Goal: Task Accomplishment & Management: Manage account settings

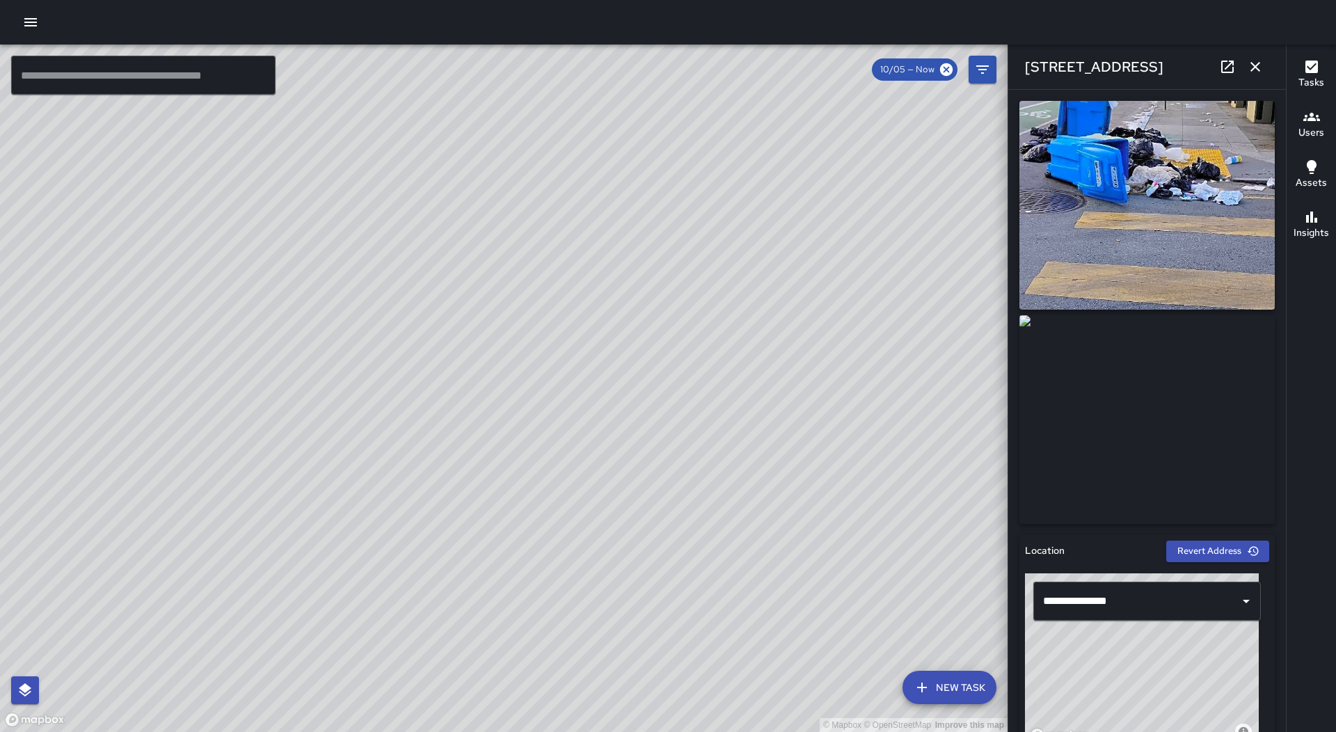
click at [1259, 63] on icon "button" at bounding box center [1255, 67] width 10 height 10
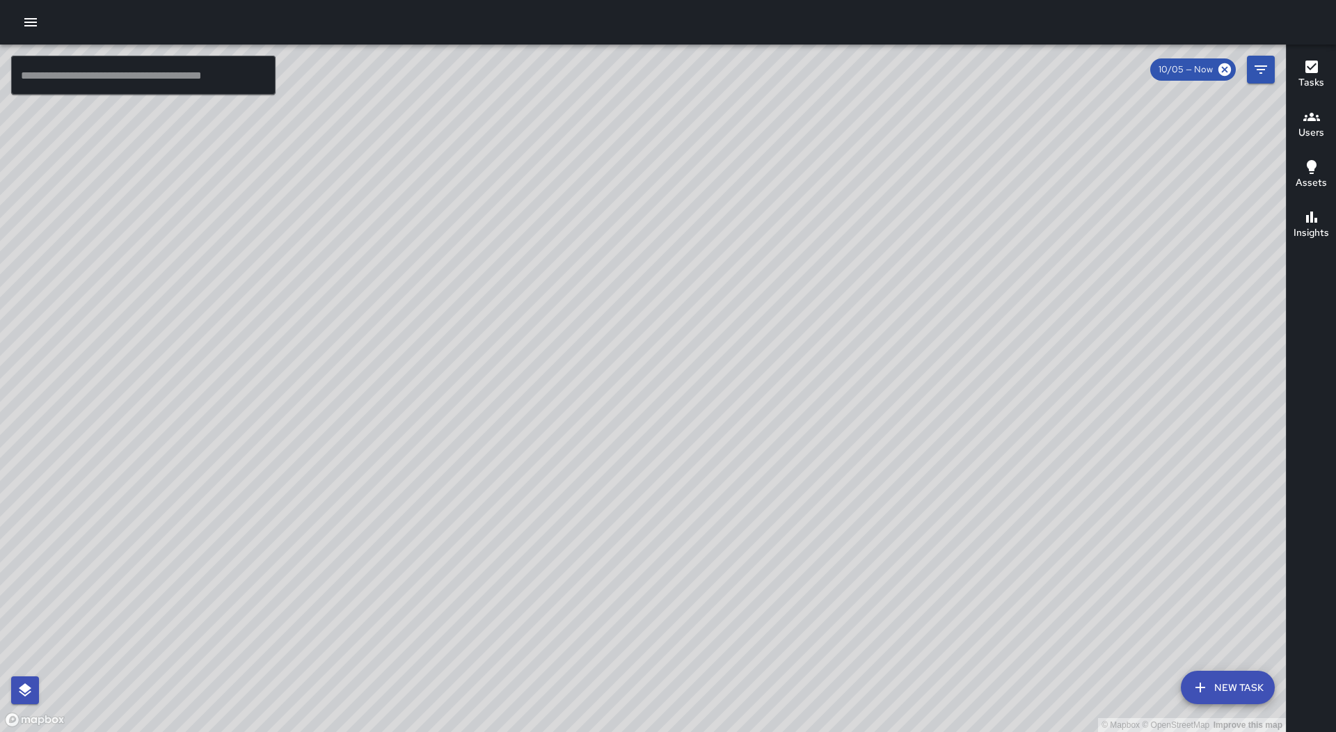
click at [24, 7] on div at bounding box center [668, 22] width 1336 height 45
drag, startPoint x: 26, startPoint y: 8, endPoint x: 30, endPoint y: 22, distance: 14.5
click at [27, 12] on div at bounding box center [668, 22] width 1336 height 45
click at [26, 26] on icon "button" at bounding box center [30, 22] width 13 height 8
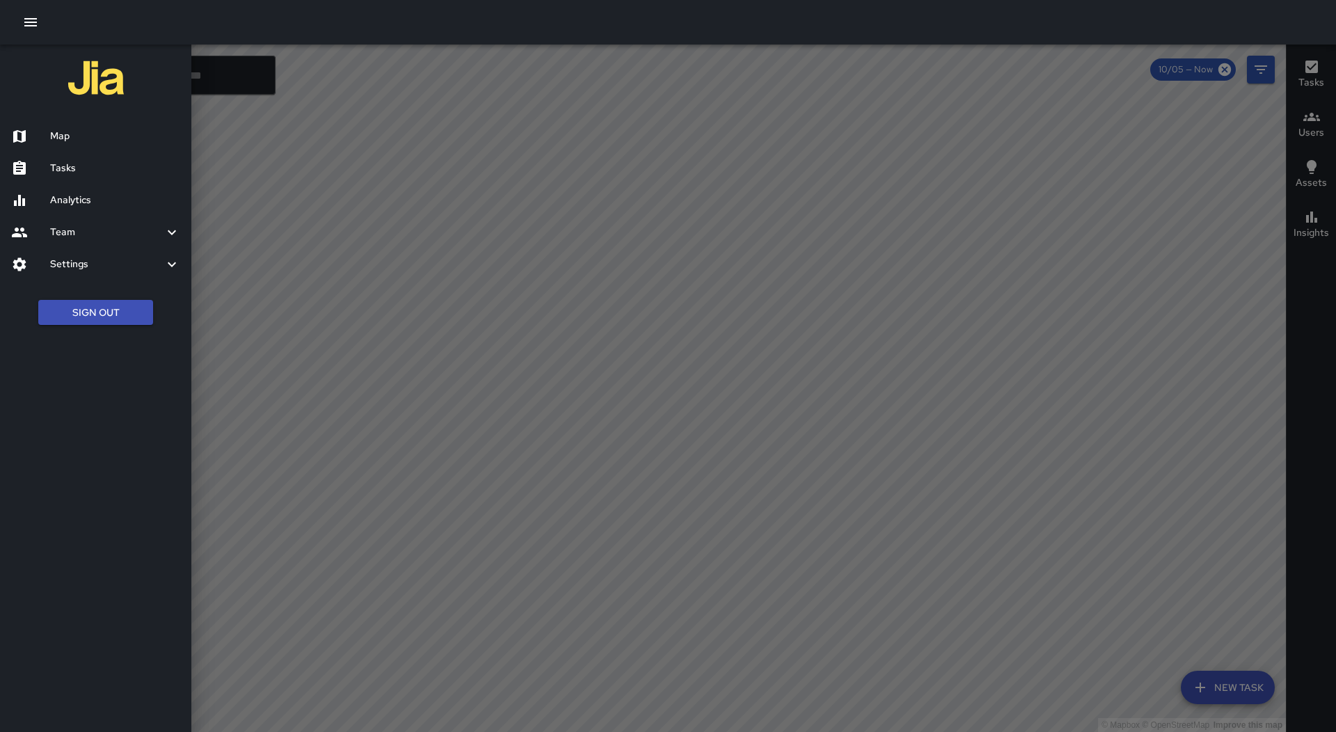
click at [87, 170] on h6 "Tasks" at bounding box center [115, 168] width 130 height 15
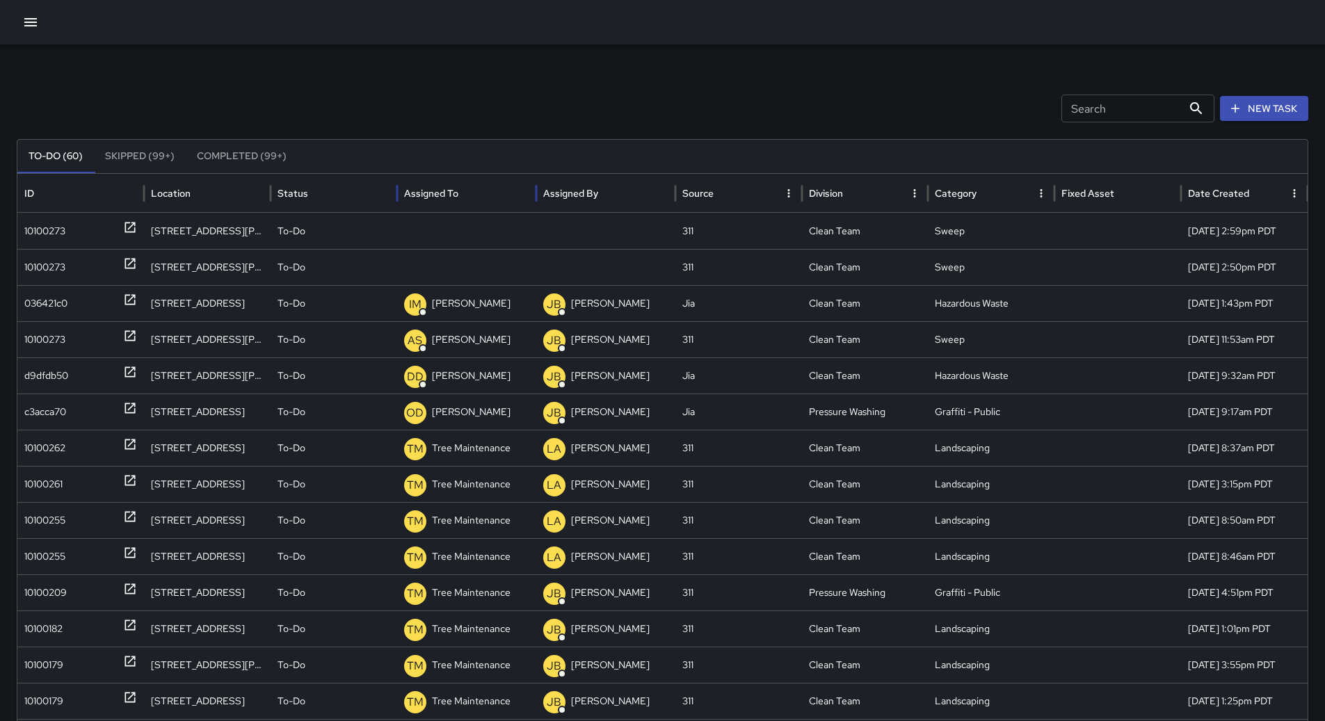
click at [449, 193] on div "Assigned To" at bounding box center [431, 193] width 54 height 13
click at [56, 299] on div "036421c0" at bounding box center [45, 303] width 43 height 35
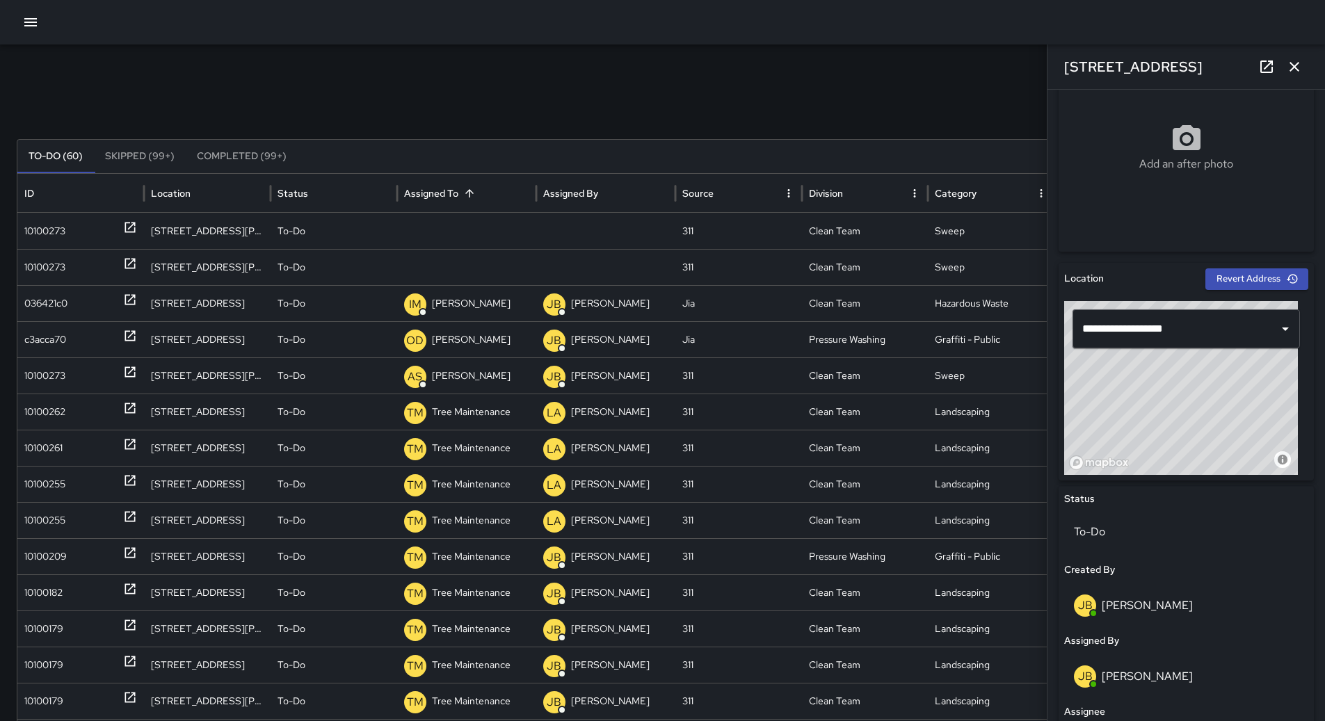
scroll to position [278, 0]
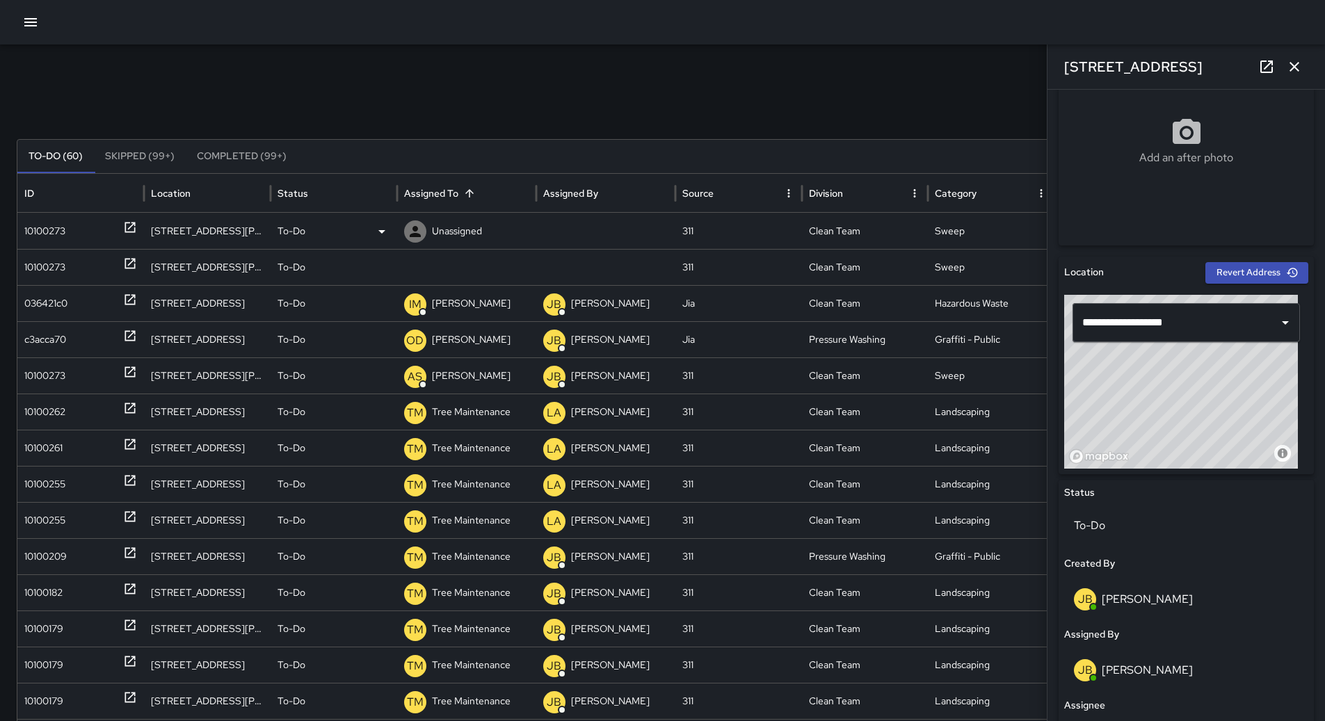
click at [37, 230] on div "10100273" at bounding box center [44, 231] width 41 height 35
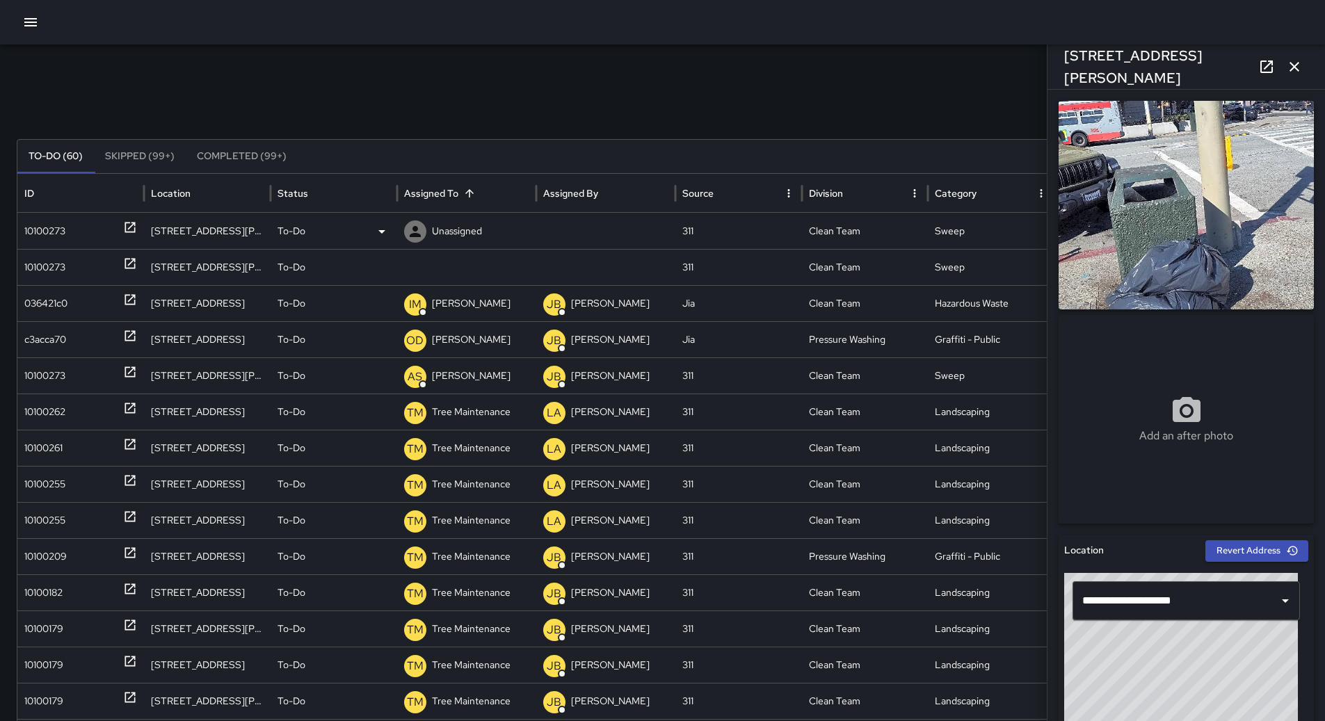
click at [361, 229] on div "To-Do" at bounding box center [334, 231] width 113 height 35
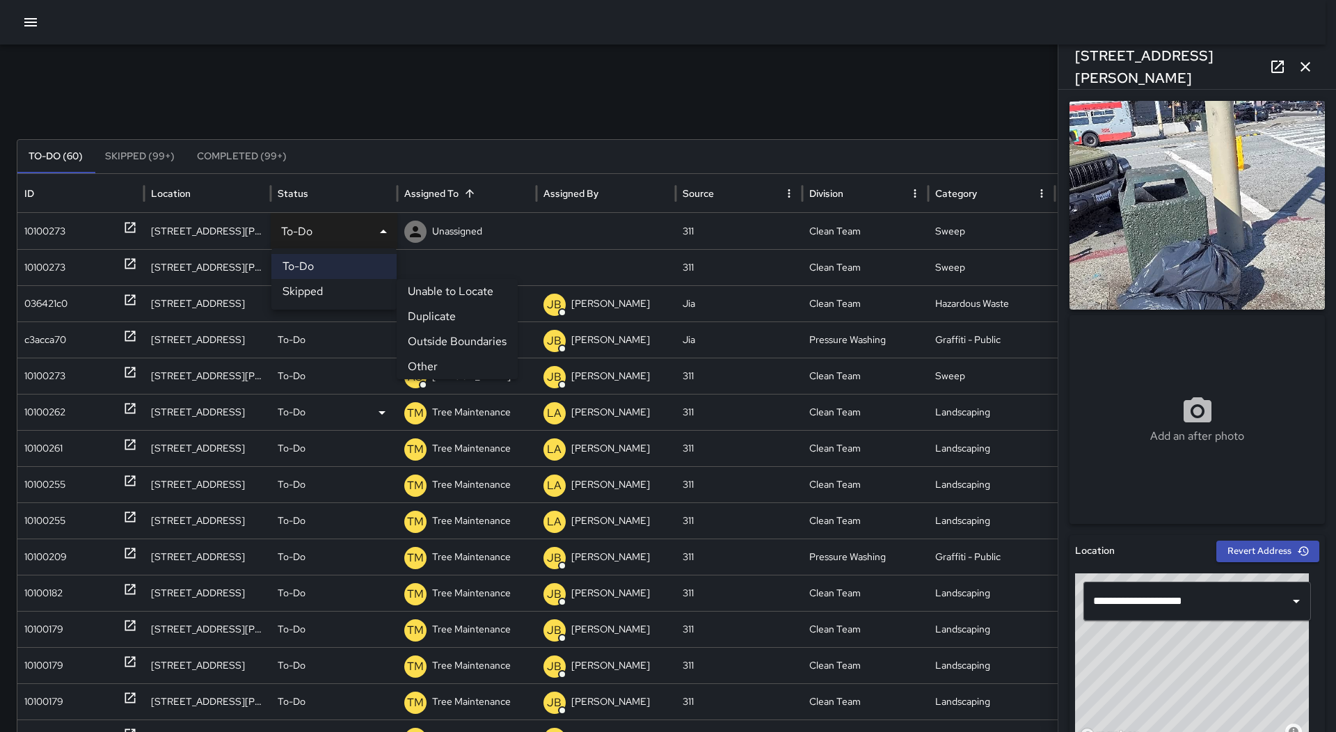
click at [448, 367] on li "Other" at bounding box center [457, 366] width 121 height 25
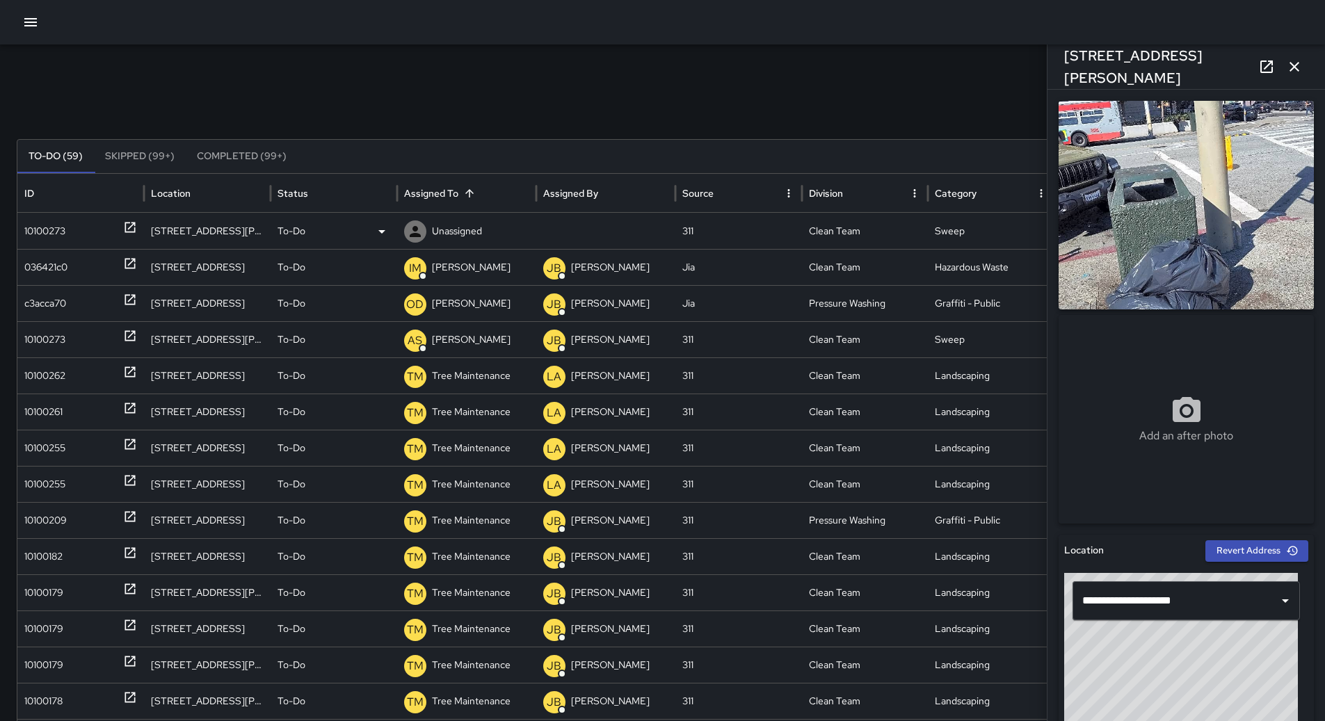
click at [67, 237] on div "10100273" at bounding box center [80, 231] width 113 height 35
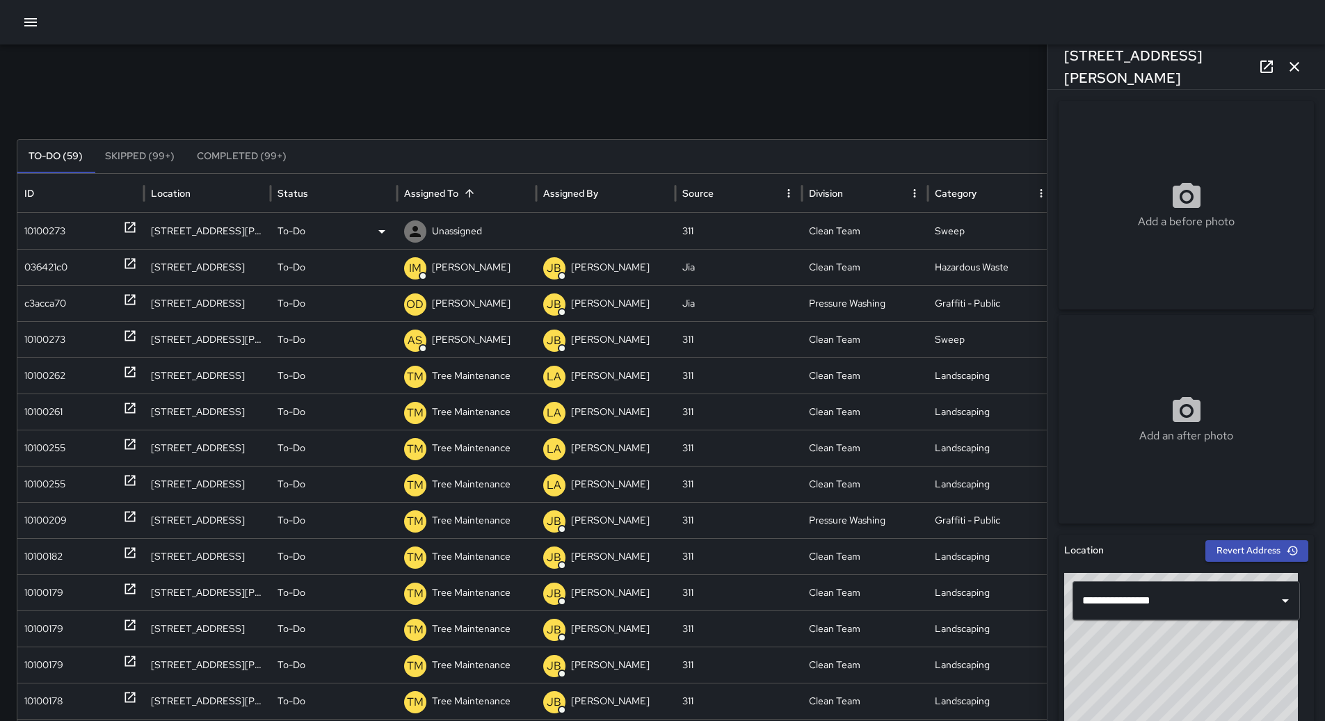
click at [349, 227] on div "To-Do" at bounding box center [334, 231] width 113 height 35
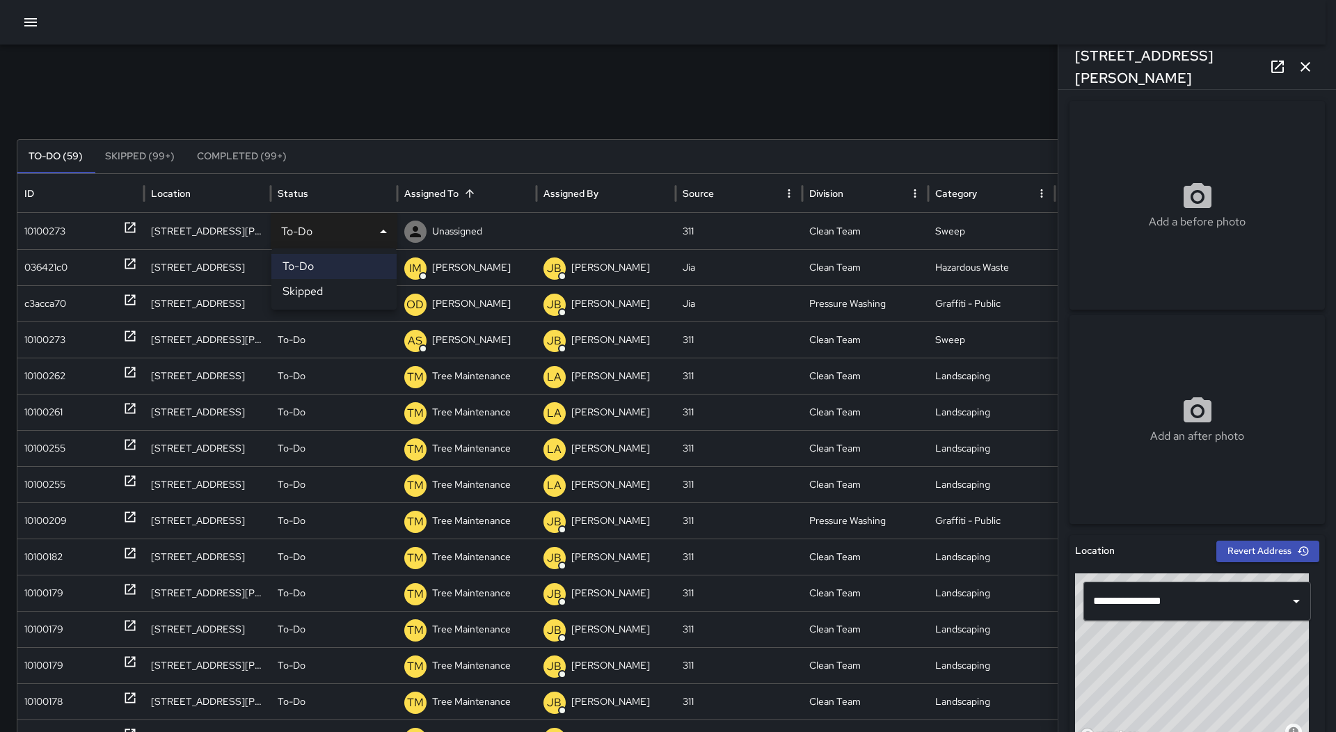
click at [758, 20] on div at bounding box center [668, 366] width 1336 height 732
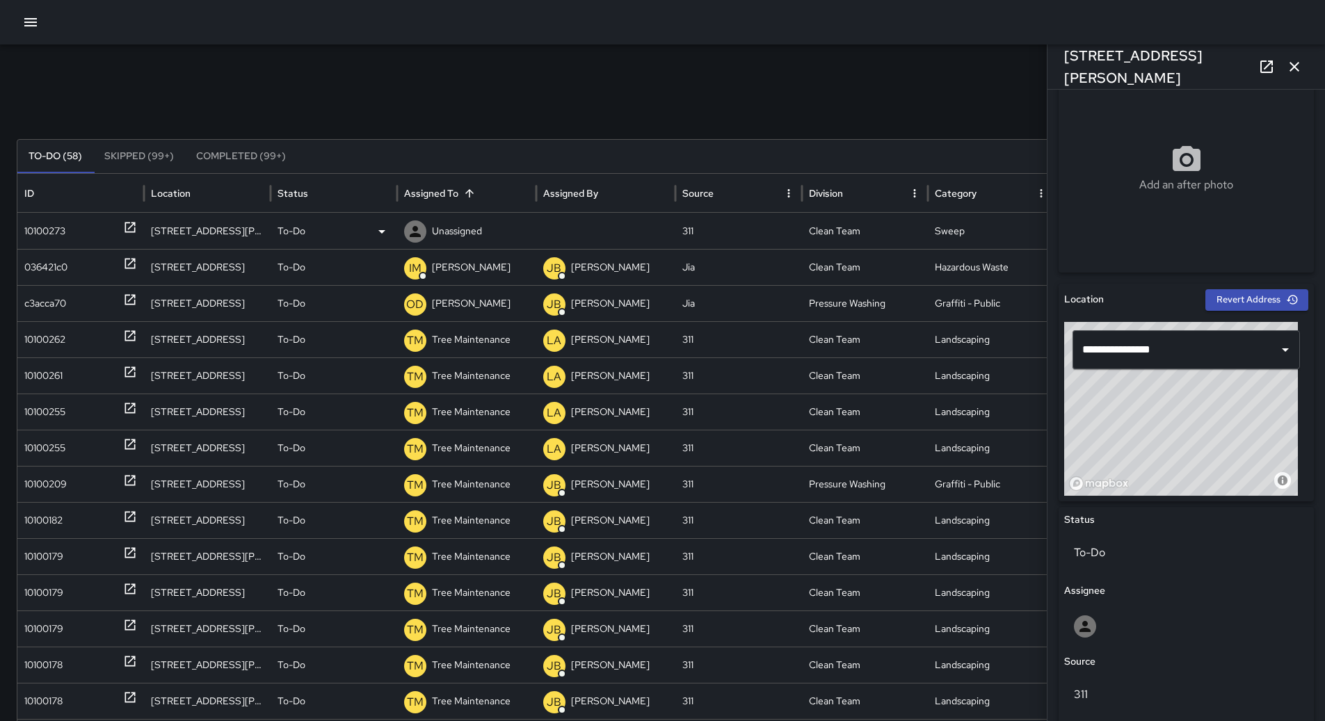
scroll to position [237, 0]
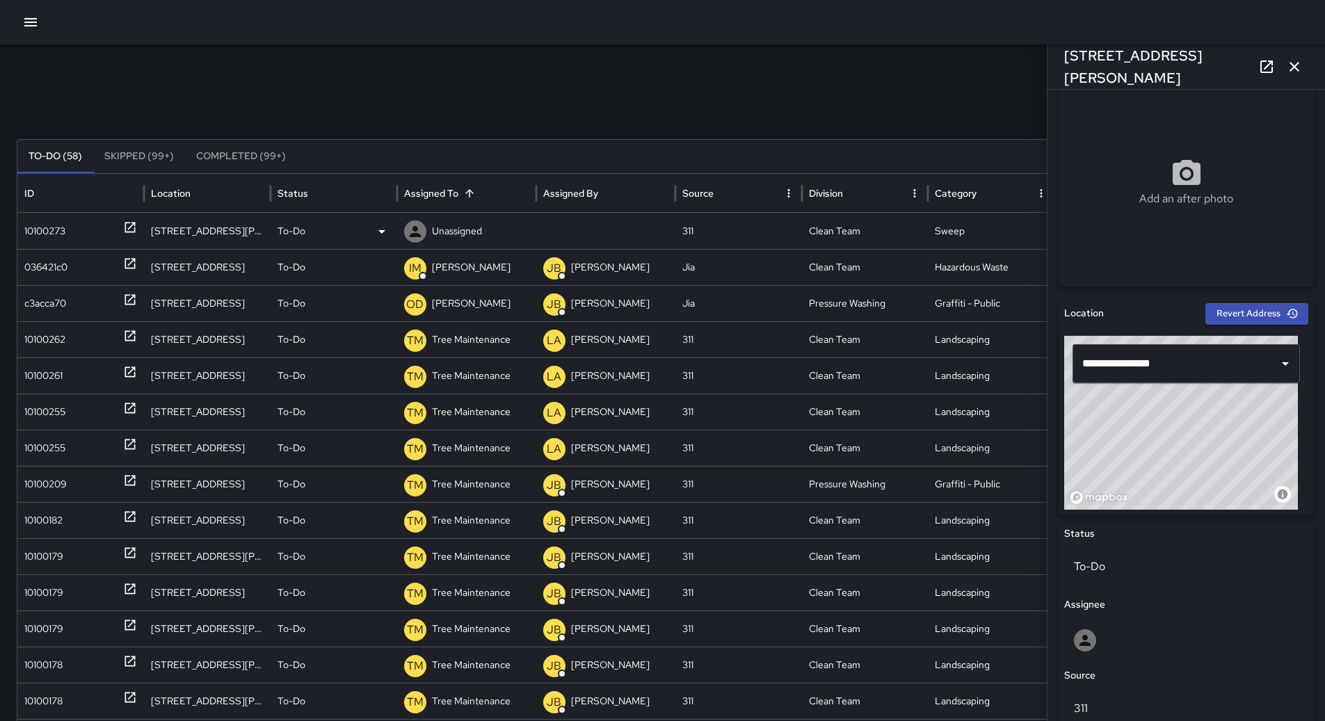
drag, startPoint x: 483, startPoint y: 234, endPoint x: 491, endPoint y: 246, distance: 13.9
click at [491, 246] on div "Unassigned" at bounding box center [466, 231] width 125 height 35
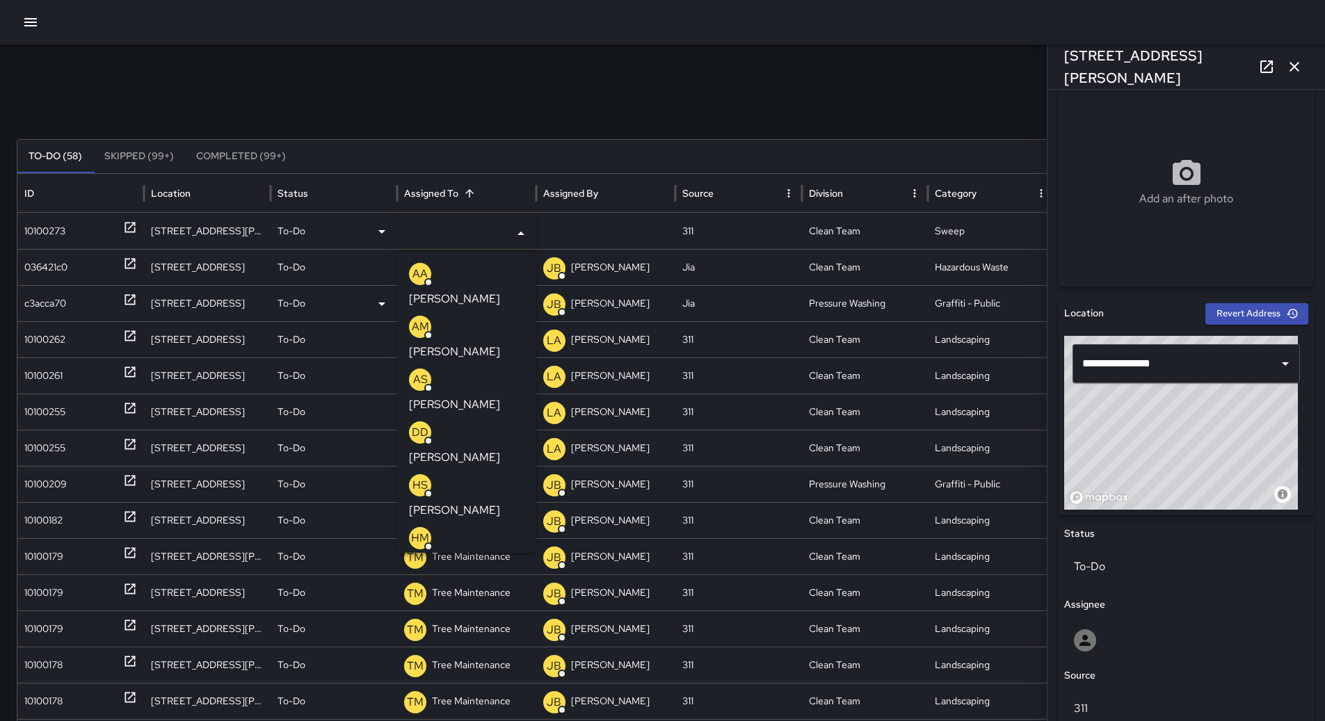
drag, startPoint x: 467, startPoint y: 333, endPoint x: 66, endPoint y: 253, distance: 408.6
click at [466, 397] on p "[PERSON_NAME]" at bounding box center [454, 405] width 91 height 17
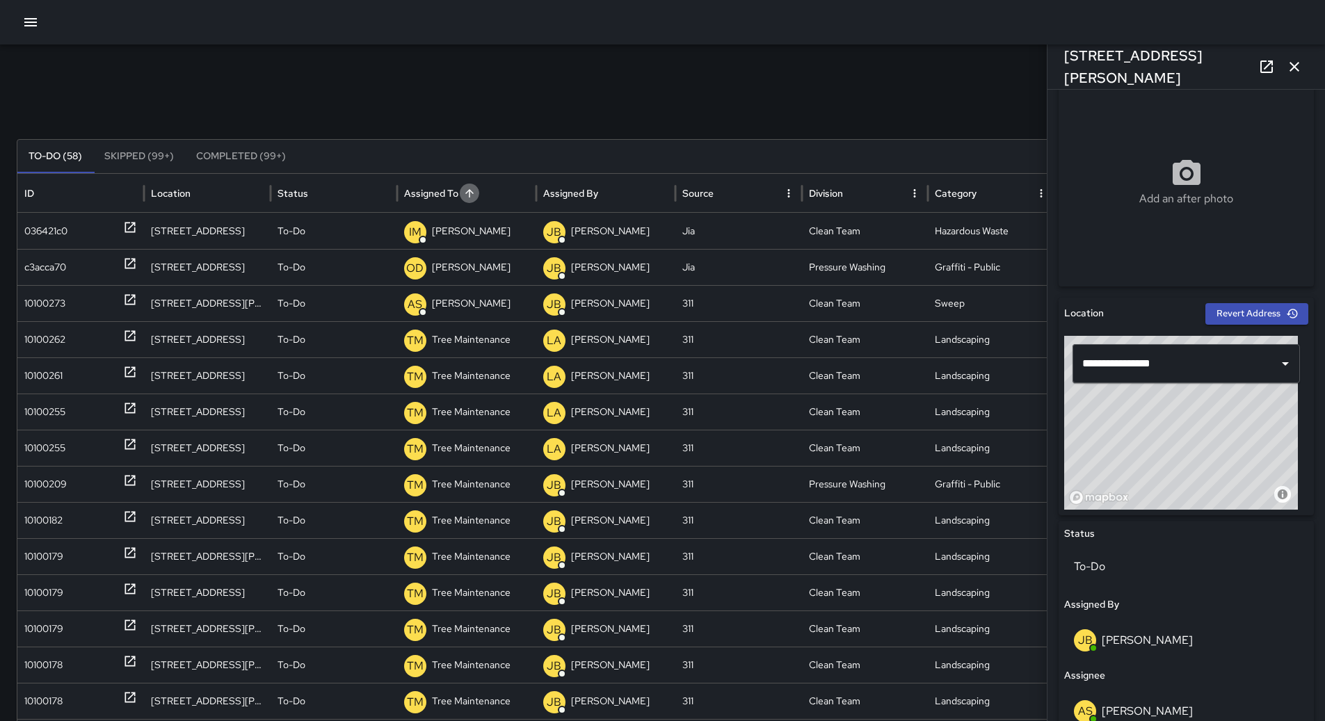
click at [463, 195] on icon "Sort" at bounding box center [469, 193] width 13 height 13
click at [30, 254] on div "c3acca70" at bounding box center [45, 267] width 42 height 35
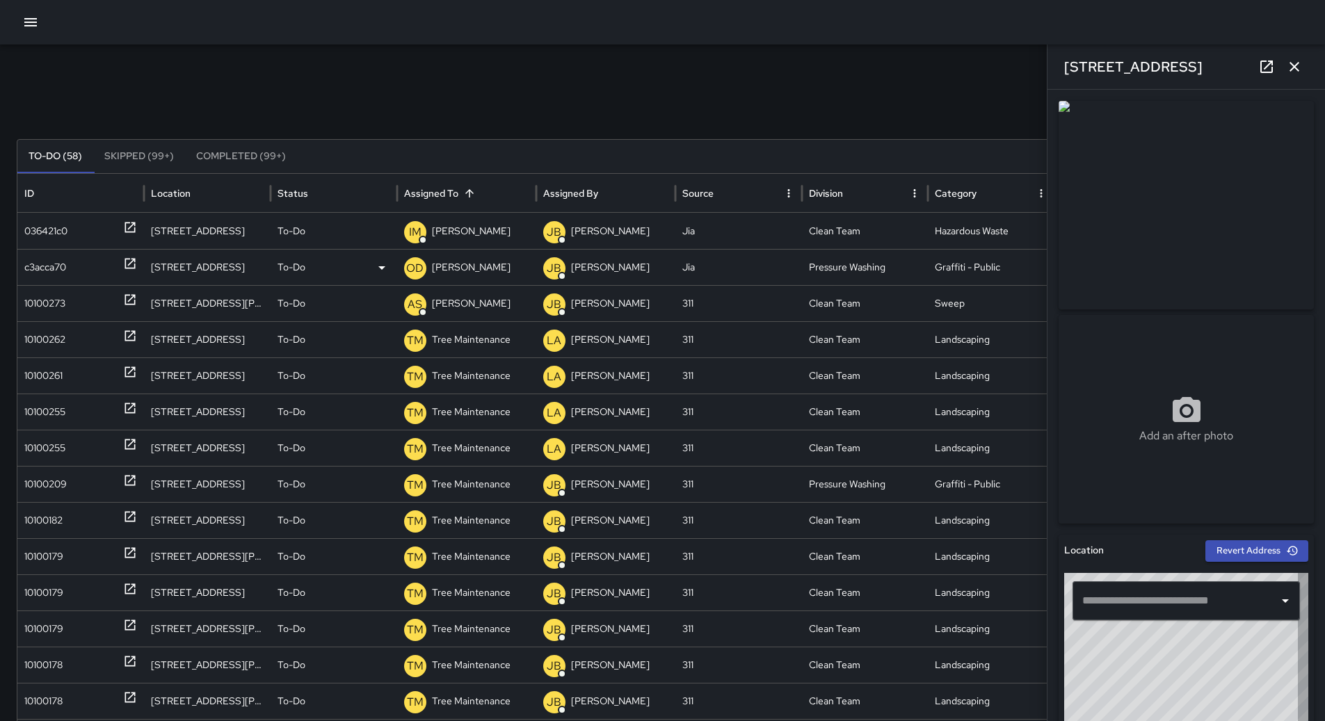
type input "**********"
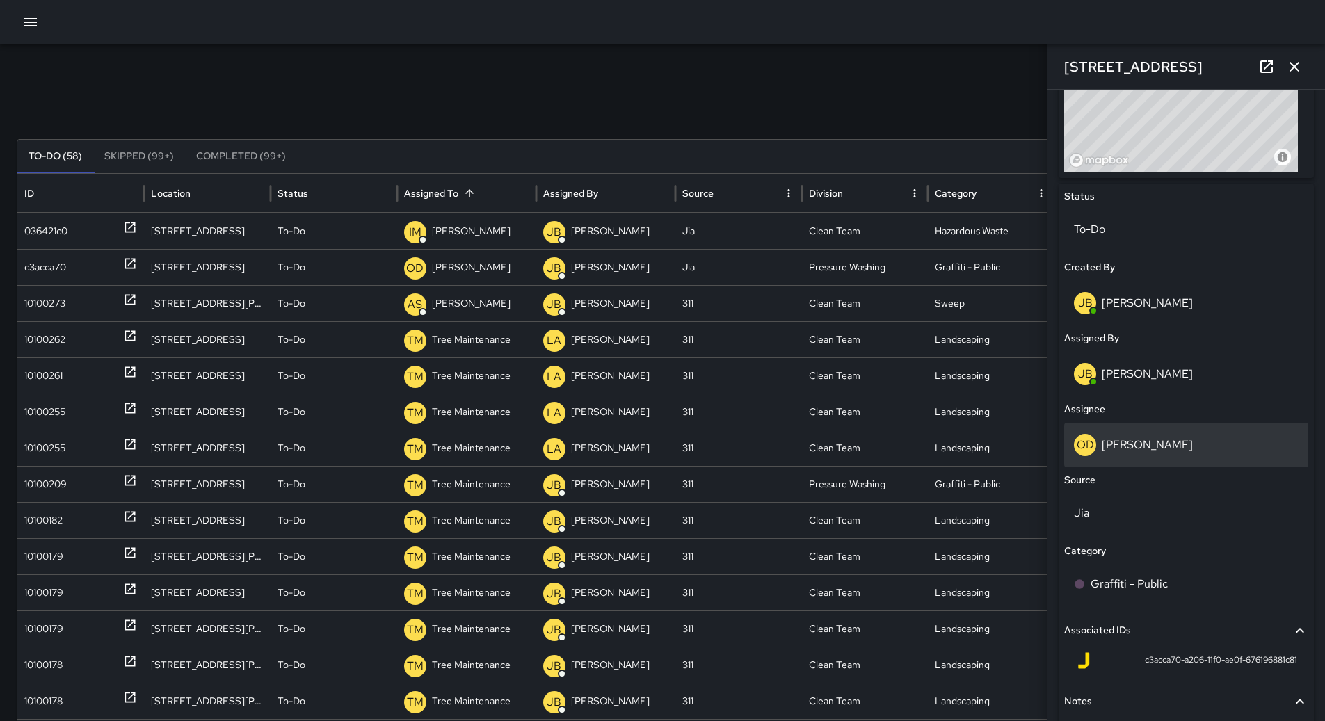
scroll to position [671, 0]
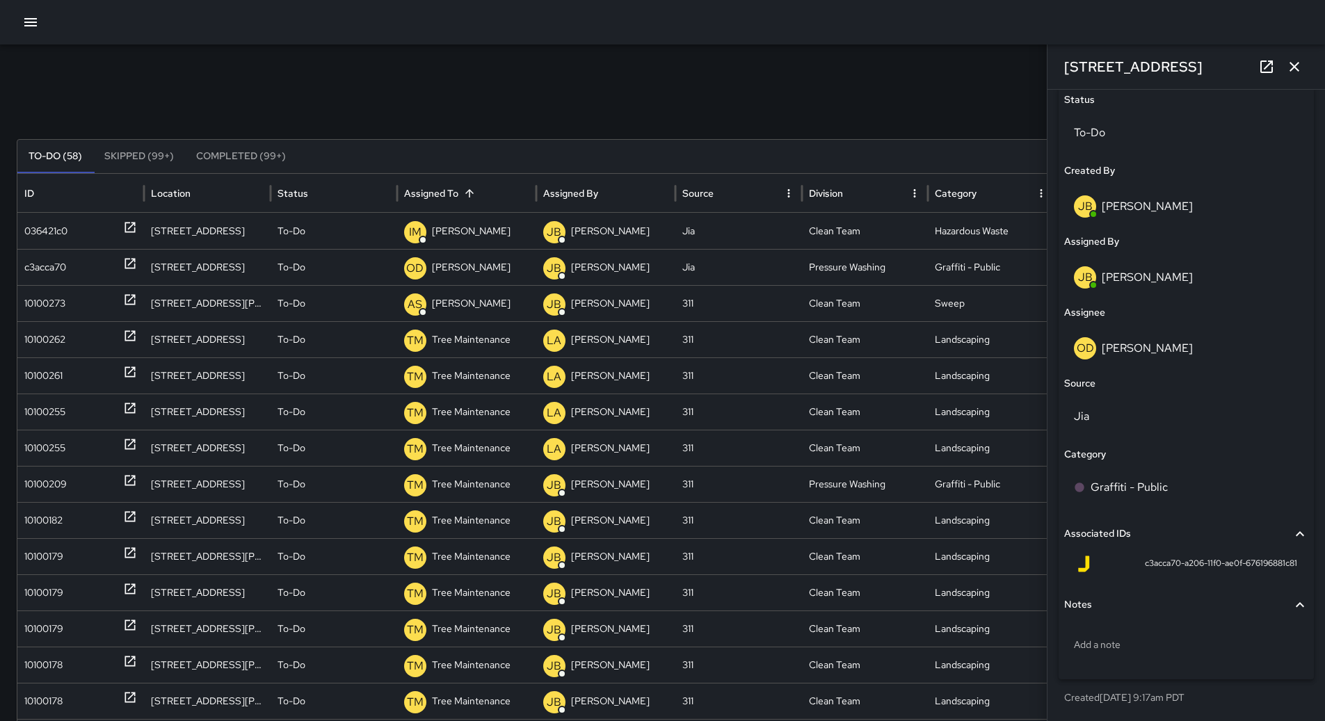
click at [1292, 64] on icon "button" at bounding box center [1295, 67] width 10 height 10
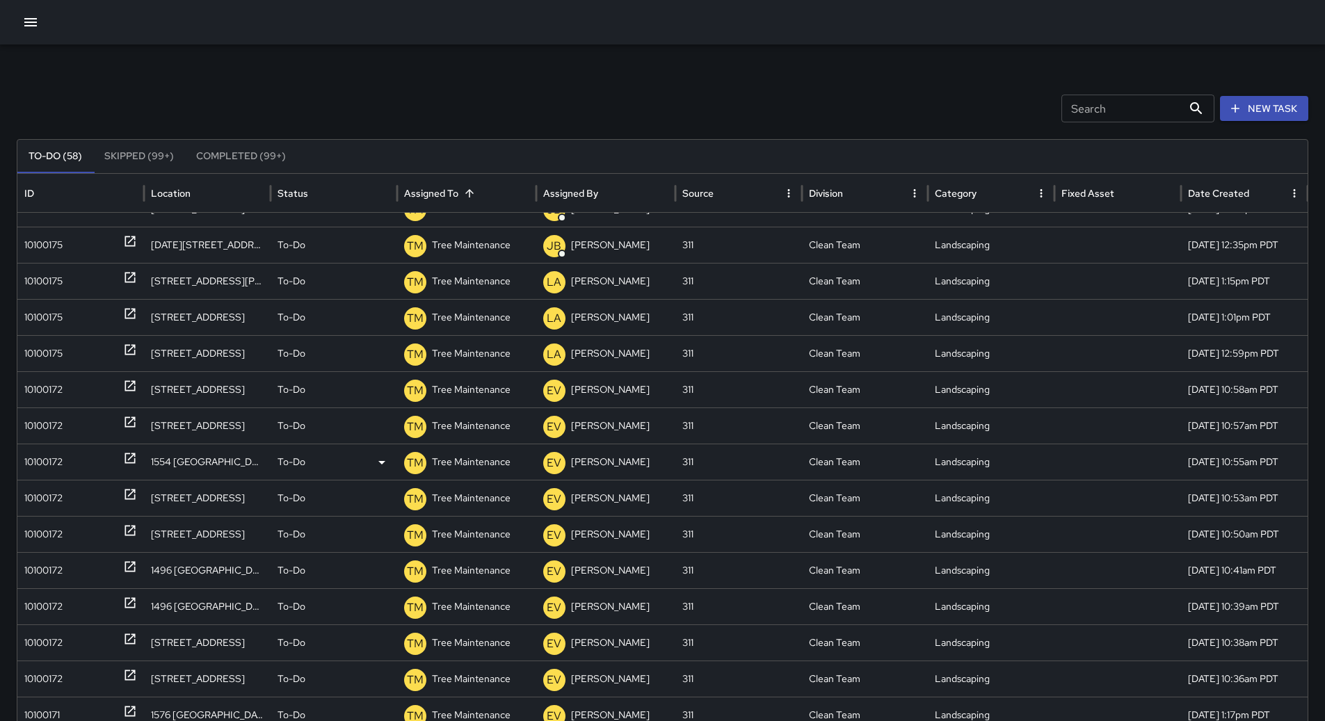
scroll to position [0, 0]
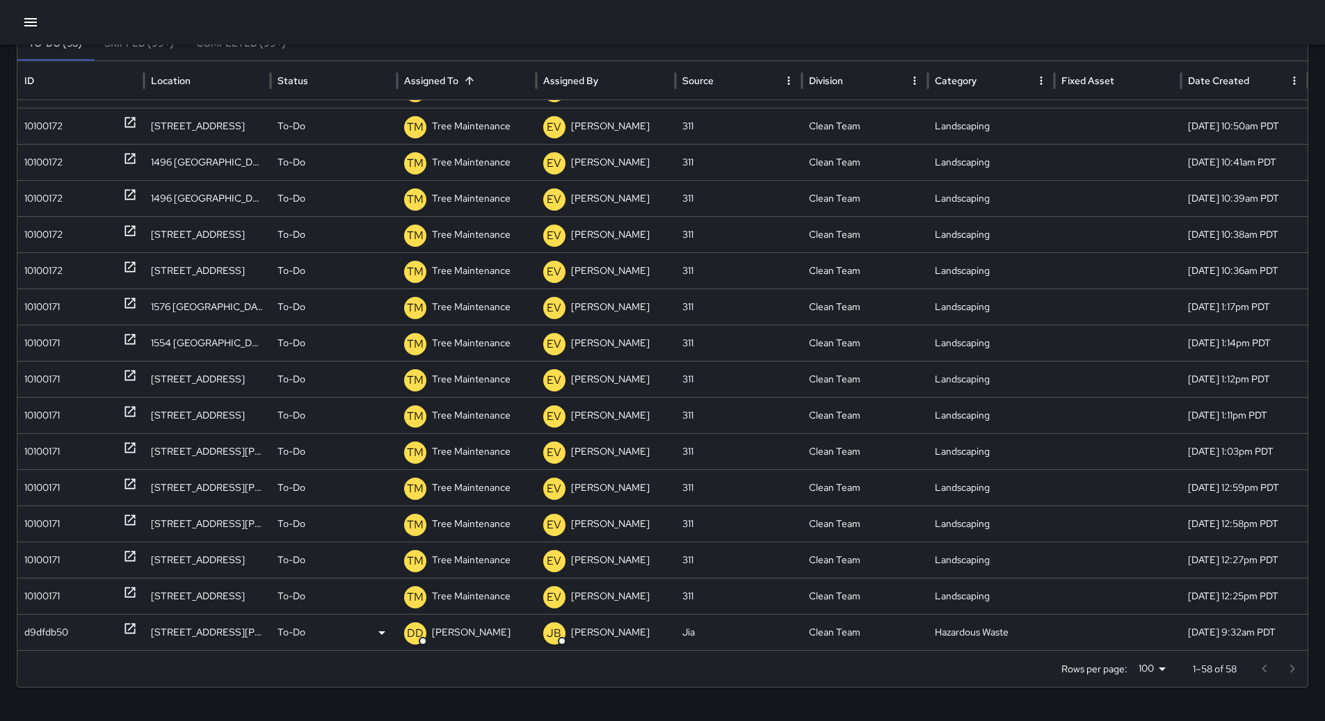
click at [51, 634] on div "d9dfdb50" at bounding box center [46, 632] width 44 height 35
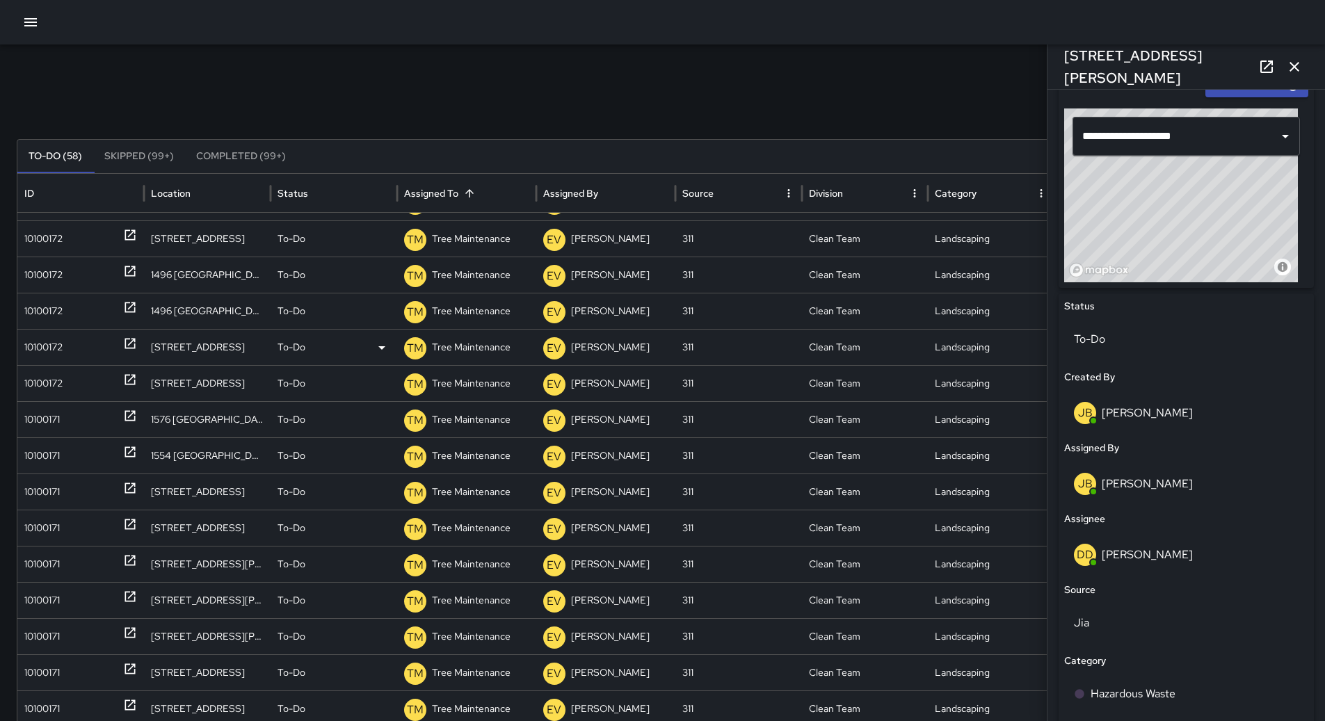
scroll to position [487, 0]
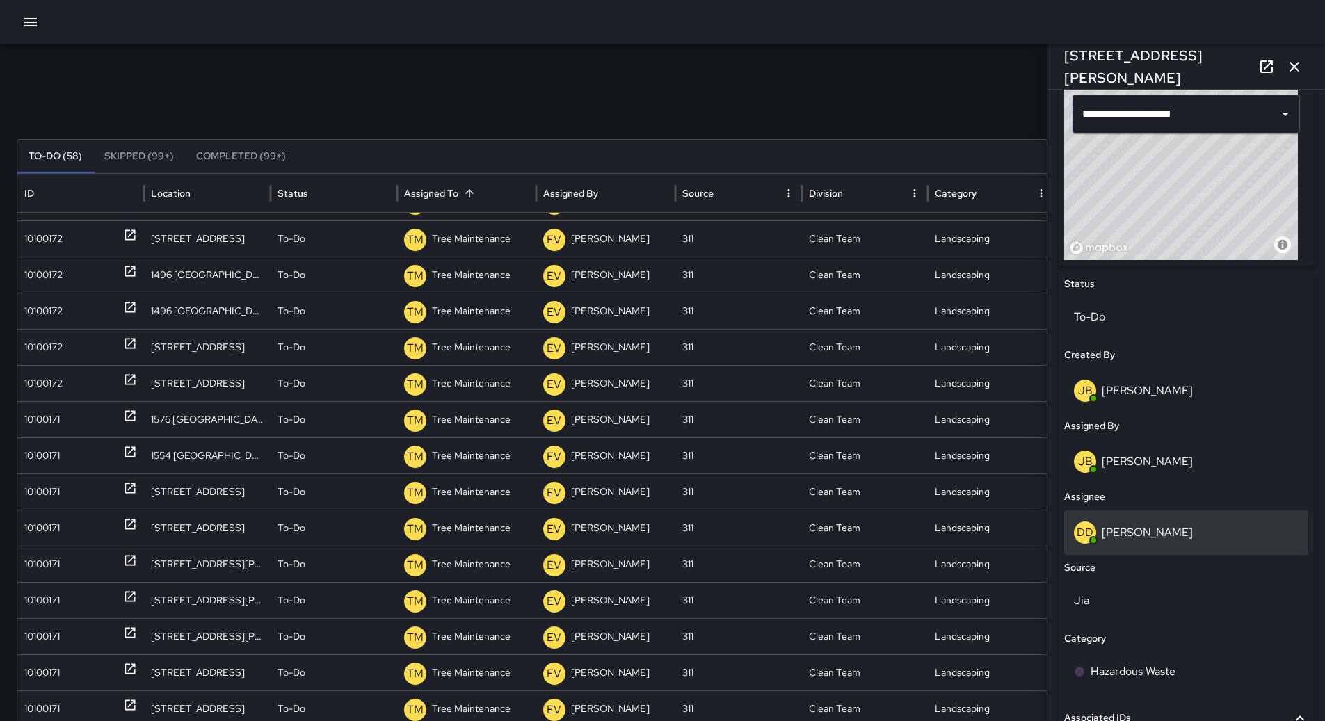
click at [1129, 525] on div "DD [PERSON_NAME]" at bounding box center [1186, 533] width 225 height 22
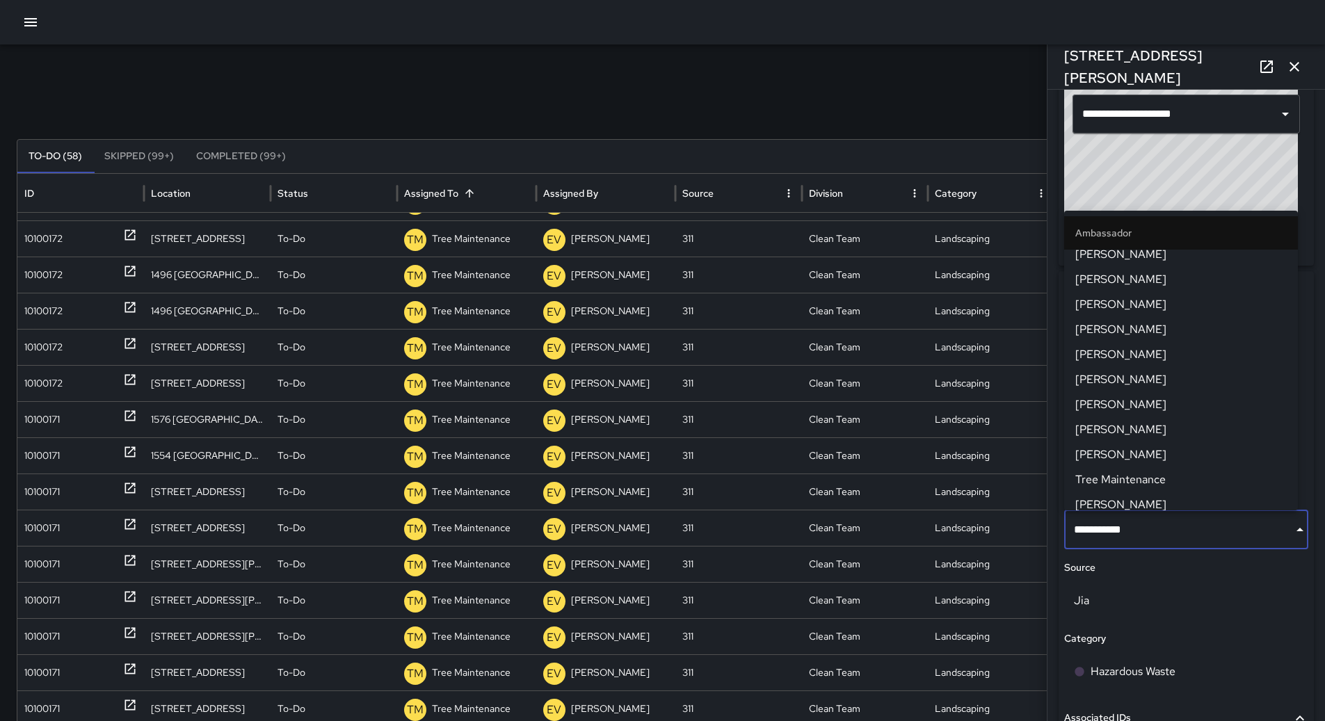
scroll to position [0, 0]
click at [1156, 417] on span "[PERSON_NAME]" at bounding box center [1181, 423] width 211 height 17
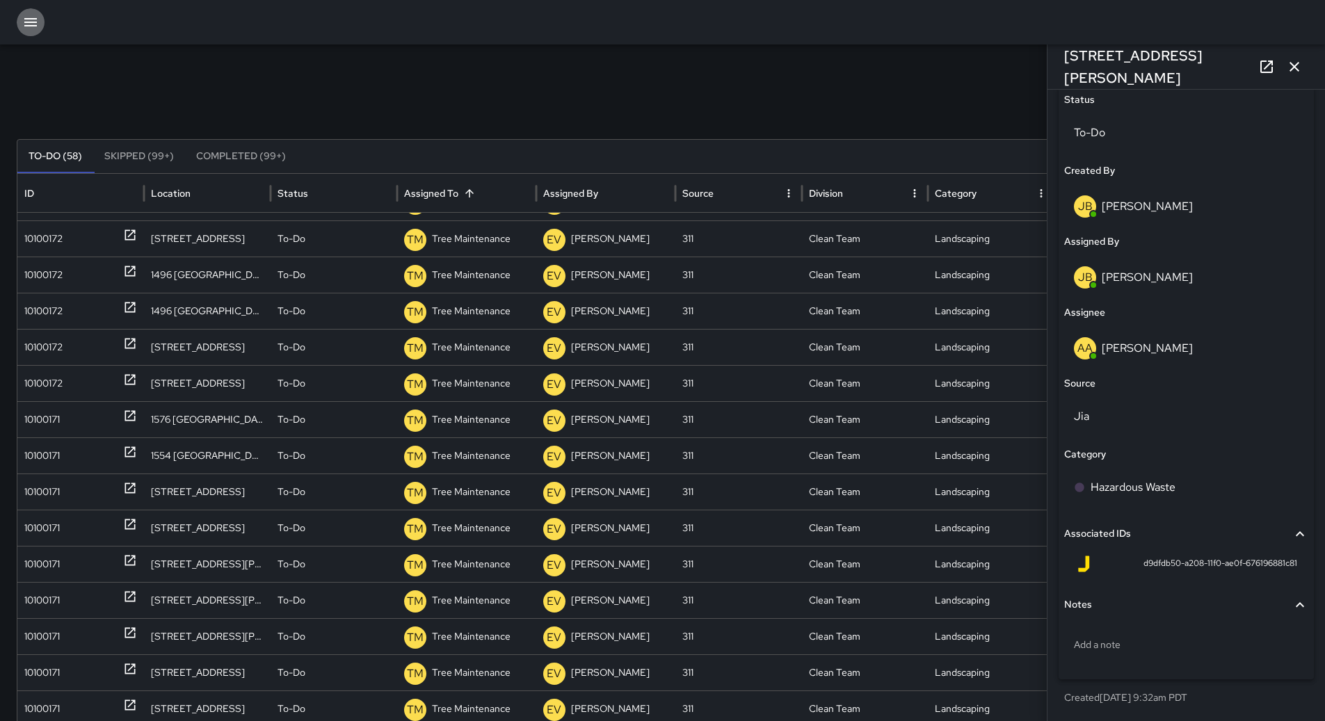
click at [35, 32] on button "button" at bounding box center [31, 22] width 28 height 28
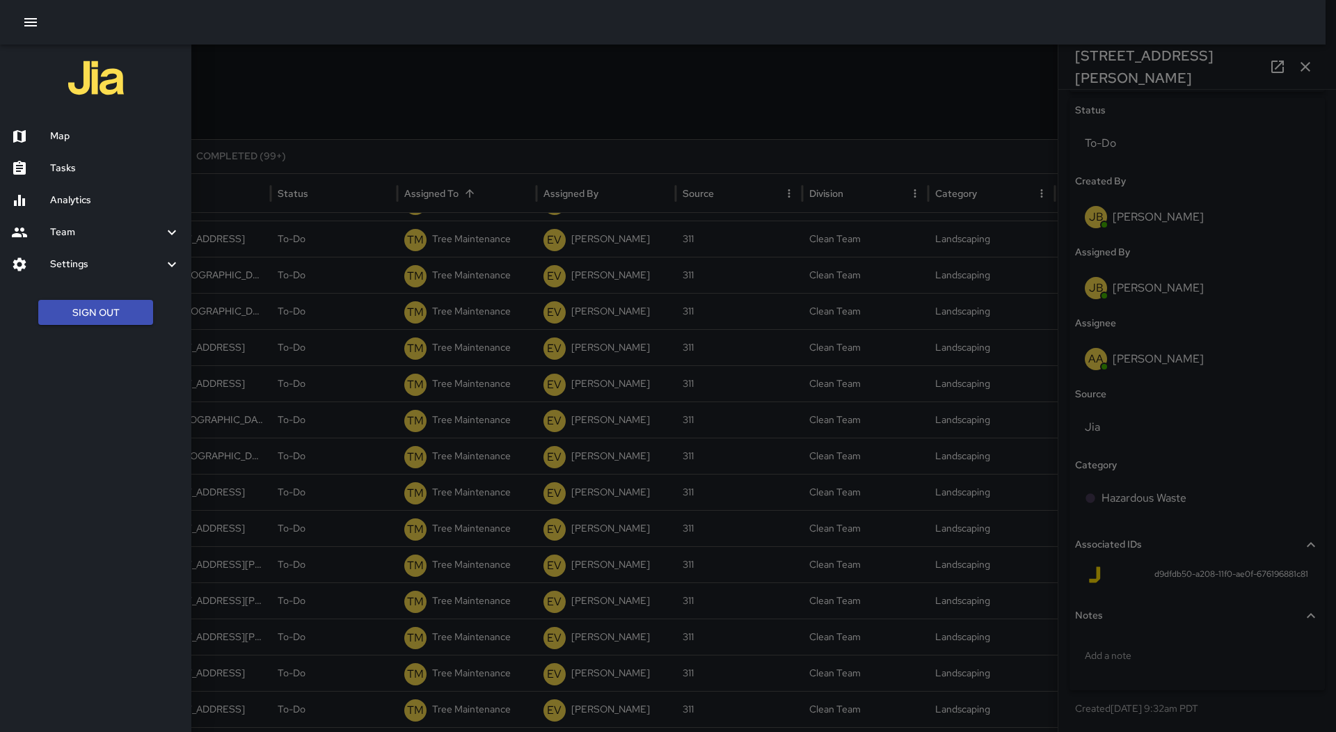
click at [67, 123] on div "Map" at bounding box center [95, 136] width 191 height 32
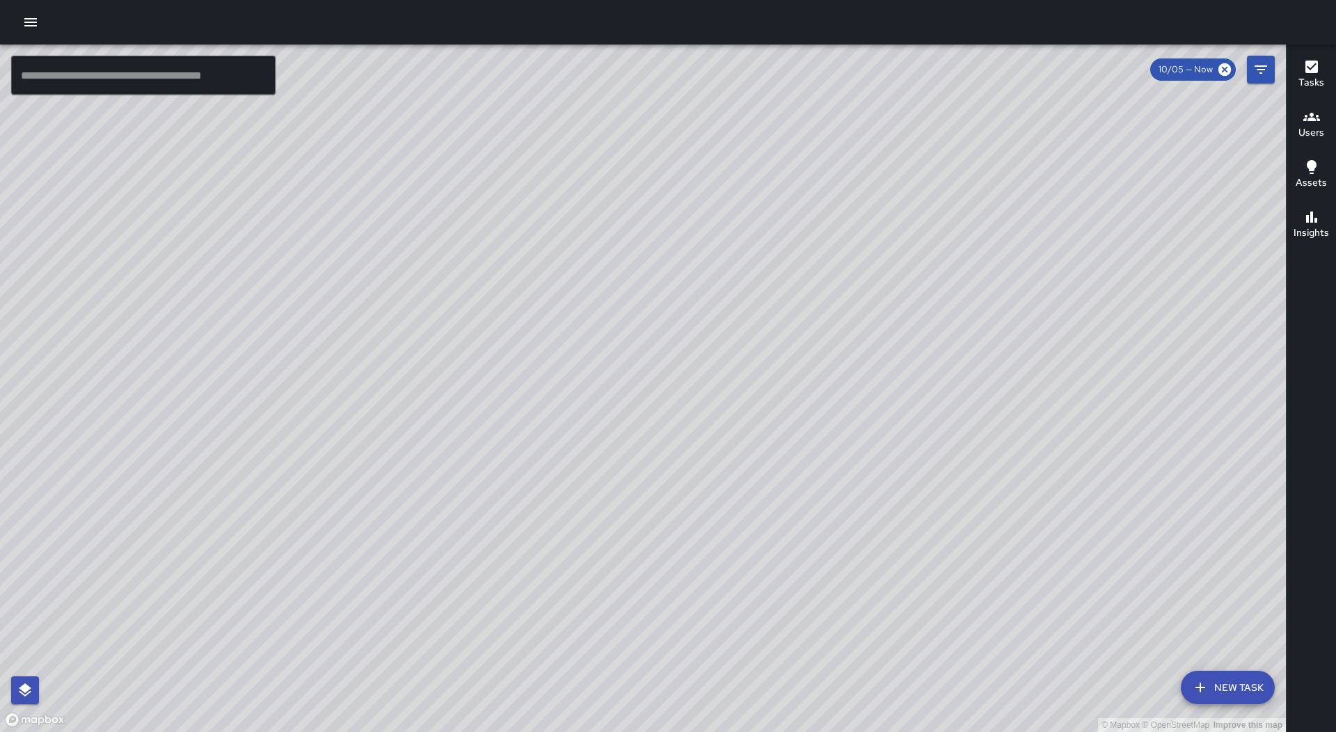
click at [28, 15] on icon "button" at bounding box center [30, 22] width 17 height 17
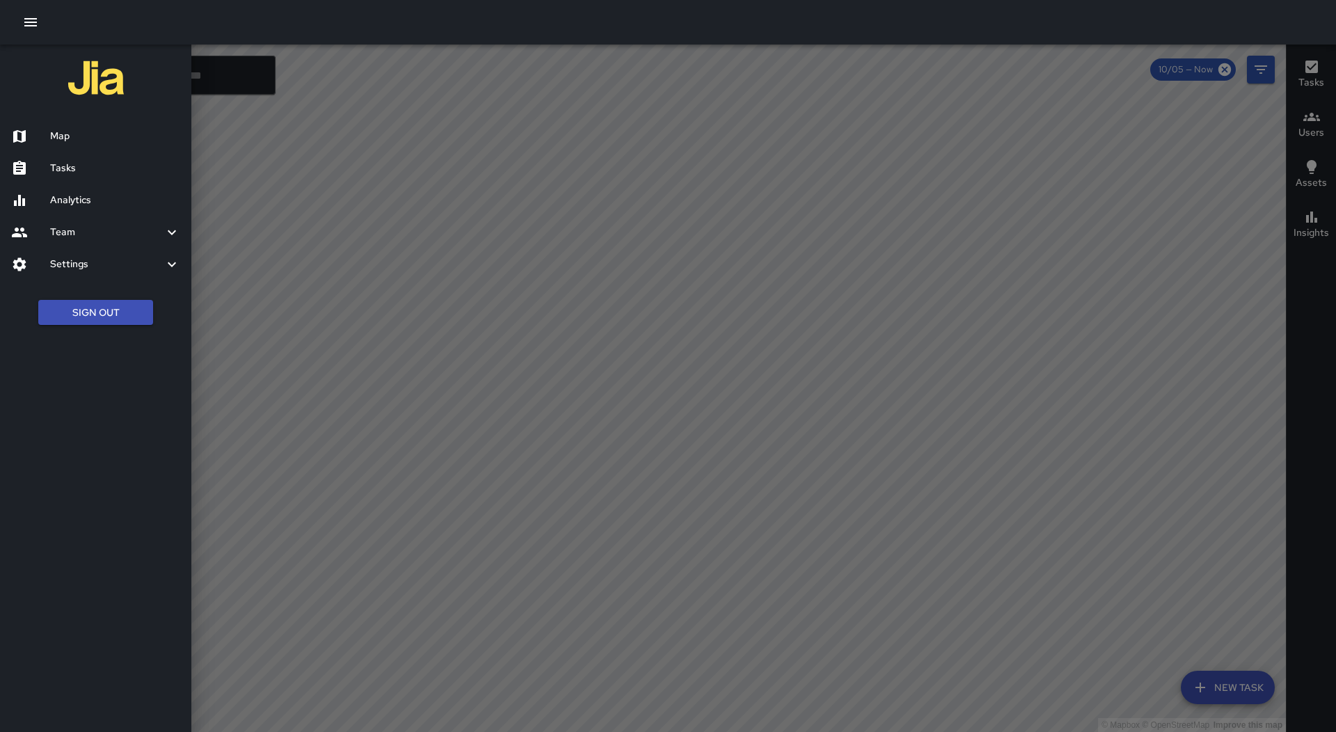
drag, startPoint x: 449, startPoint y: 150, endPoint x: 457, endPoint y: 150, distance: 8.3
click at [449, 150] on div at bounding box center [668, 366] width 1336 height 732
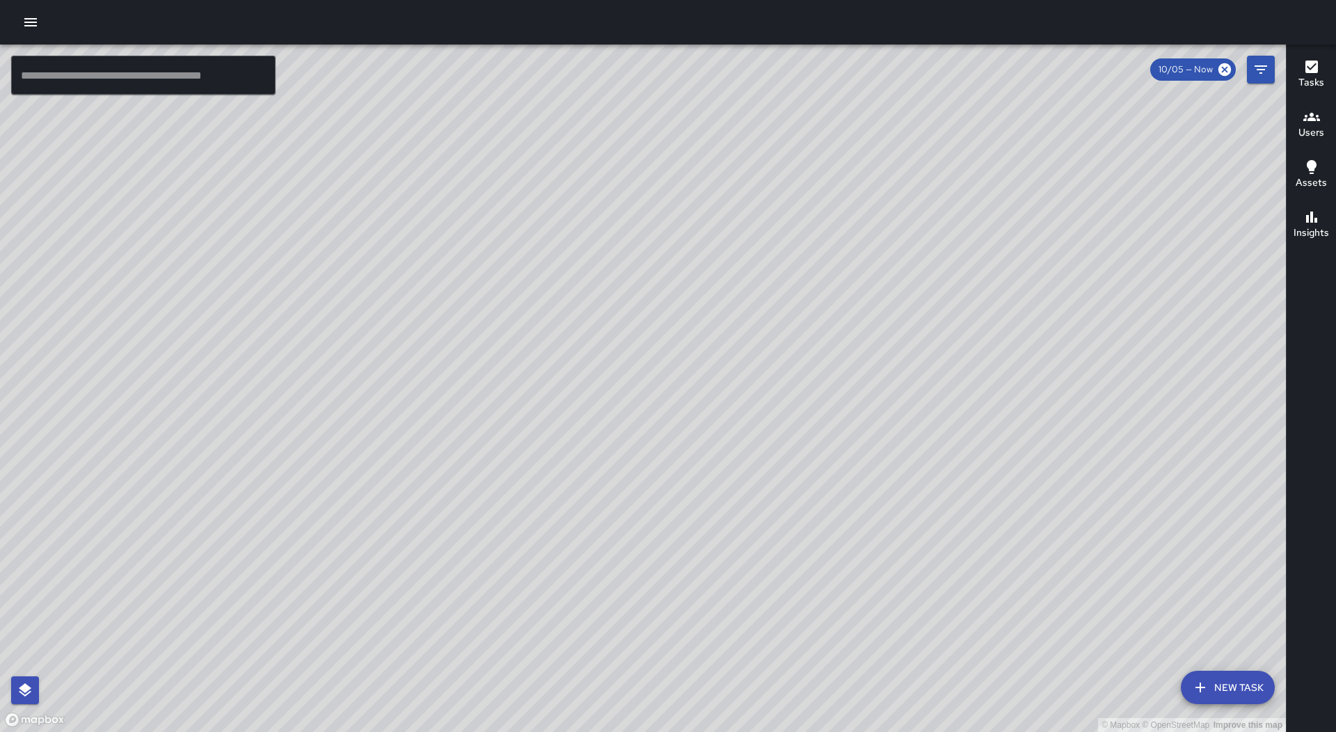
click at [27, 19] on icon "button" at bounding box center [30, 22] width 13 height 8
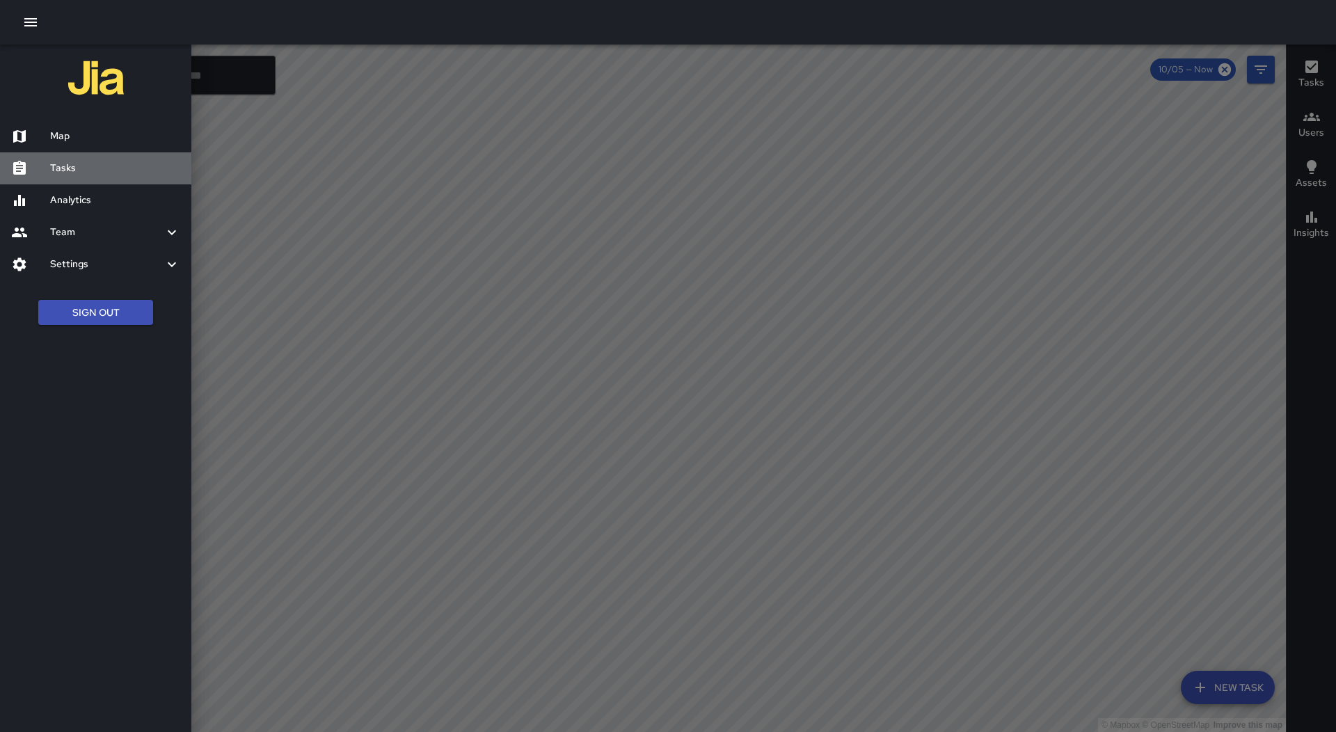
click at [133, 167] on h6 "Tasks" at bounding box center [115, 168] width 130 height 15
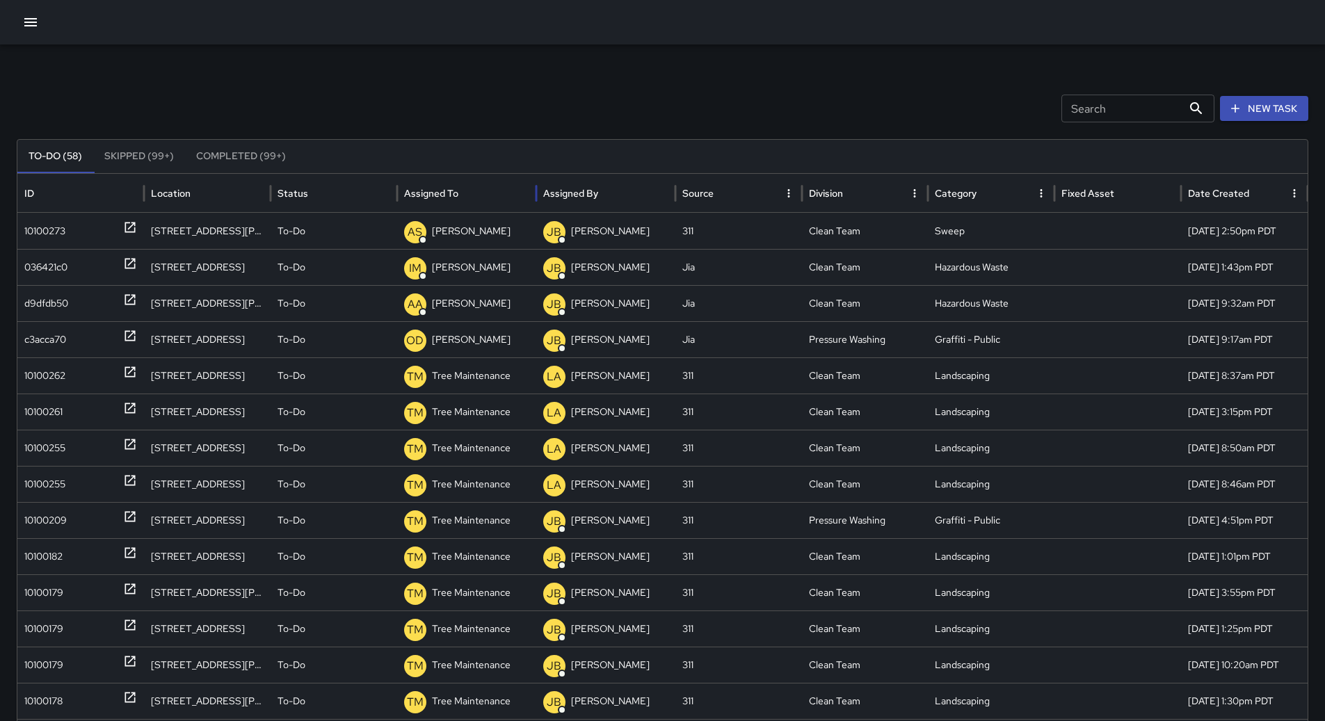
click at [490, 190] on div "Assigned To" at bounding box center [466, 193] width 125 height 38
click at [36, 11] on button "button" at bounding box center [31, 22] width 28 height 28
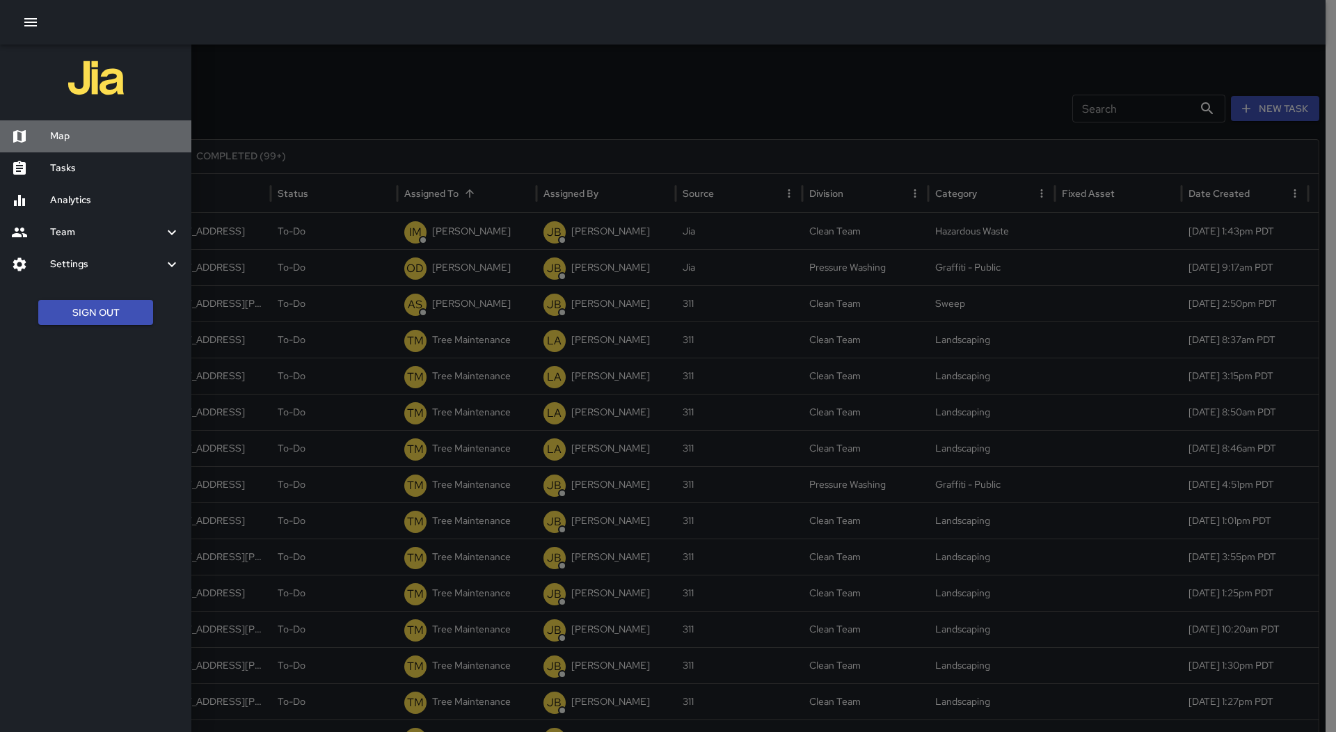
click at [74, 132] on h6 "Map" at bounding box center [115, 136] width 130 height 15
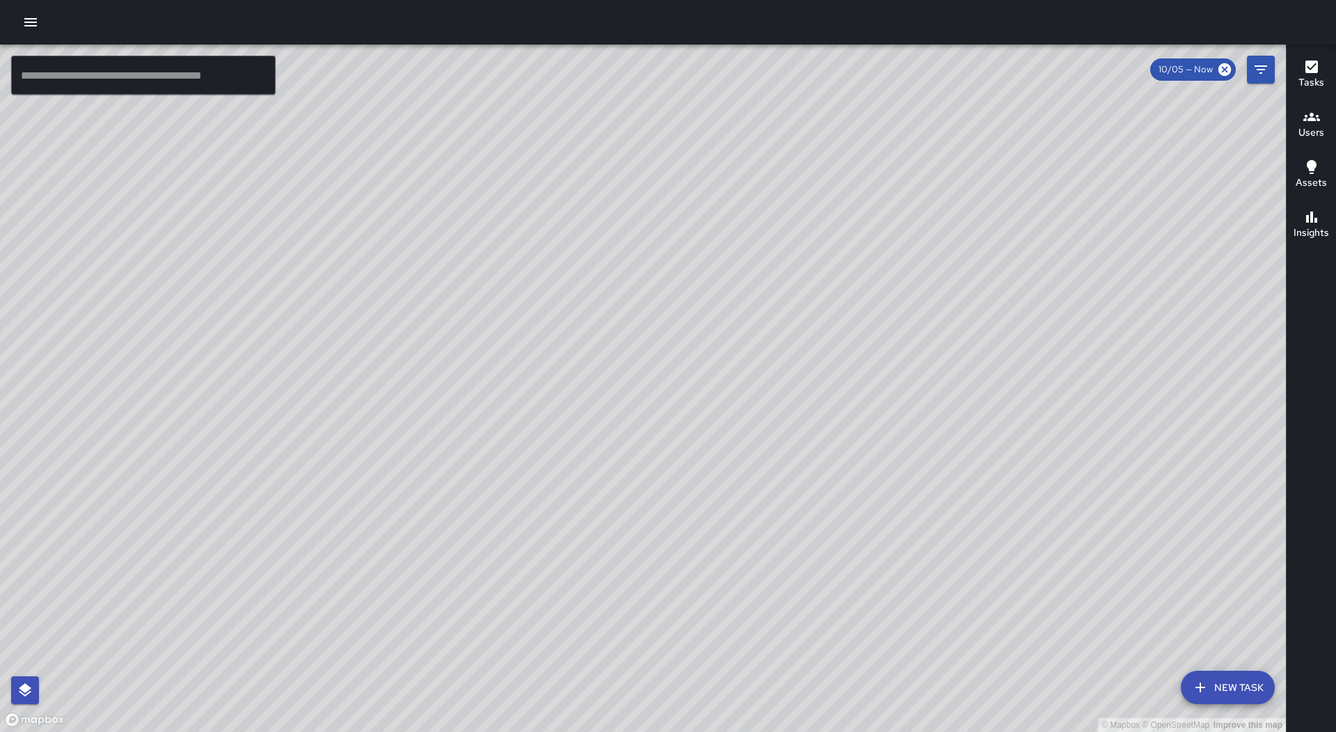
drag, startPoint x: 439, startPoint y: 638, endPoint x: 522, endPoint y: 494, distance: 166.1
click at [522, 494] on div "© Mapbox © OpenStreetMap Improve this map" at bounding box center [643, 388] width 1286 height 687
